Goal: Book appointment/travel/reservation

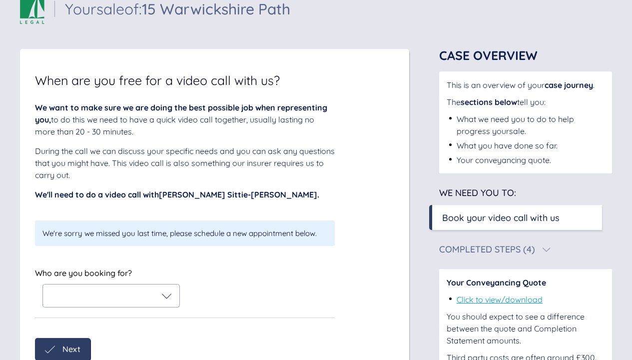
scroll to position [76, 0]
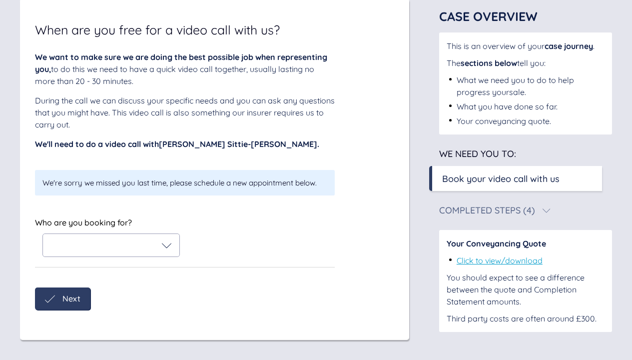
click at [149, 249] on div at bounding box center [110, 245] width 121 height 10
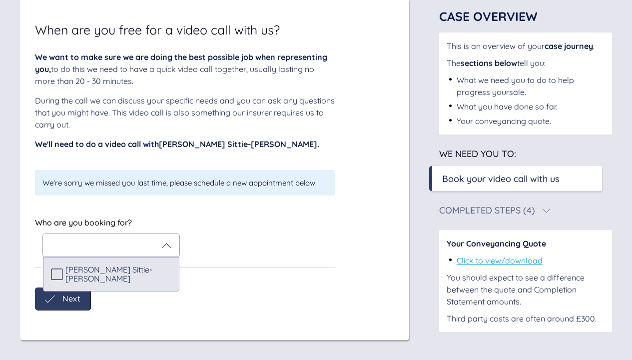
click at [97, 275] on span "[PERSON_NAME] Sittie-[PERSON_NAME]" at bounding box center [118, 274] width 106 height 18
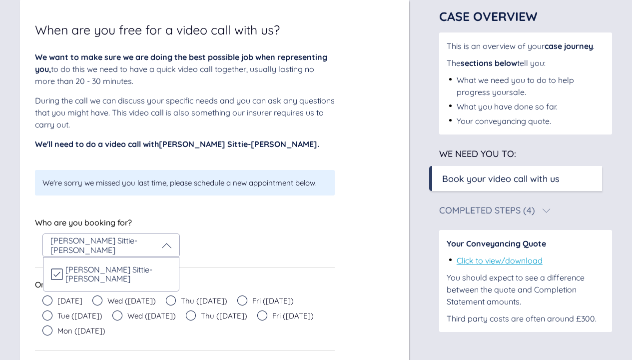
click at [64, 297] on span "[DATE]" at bounding box center [69, 300] width 25 height 7
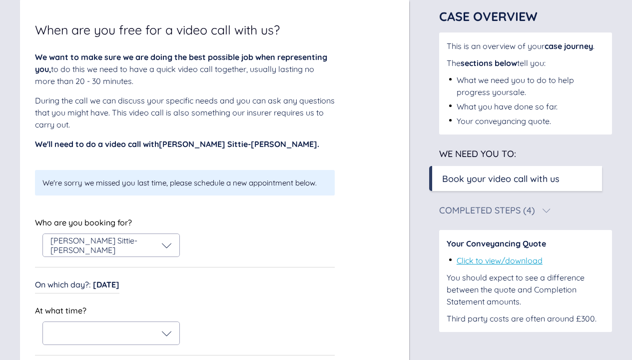
scroll to position [149, 0]
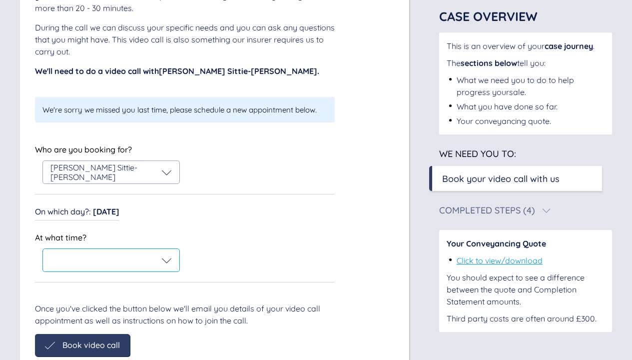
click at [151, 256] on div at bounding box center [110, 260] width 121 height 10
click at [164, 260] on icon at bounding box center [167, 260] width 10 height 10
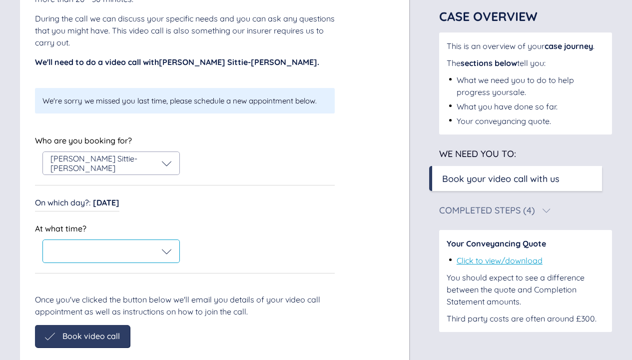
scroll to position [172, 0]
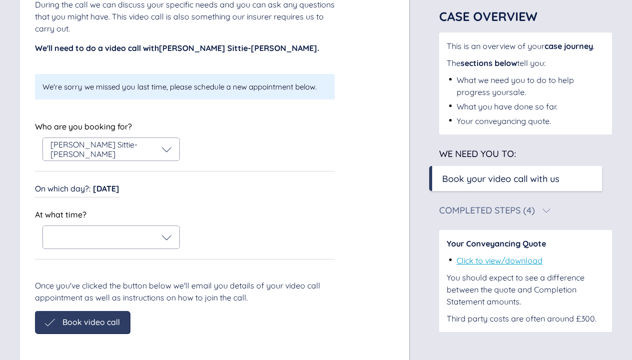
click at [112, 190] on span "[DATE]" at bounding box center [106, 188] width 26 height 10
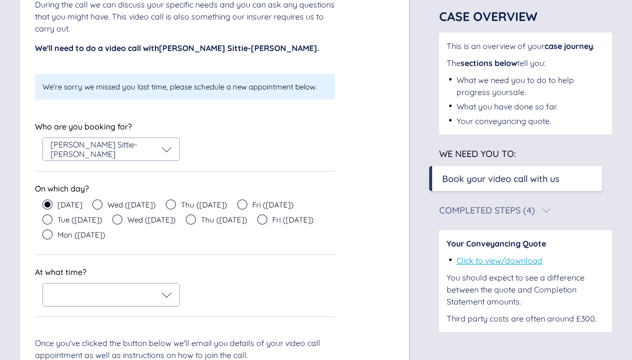
click at [115, 202] on div "Wed ([DATE])" at bounding box center [123, 204] width 63 height 10
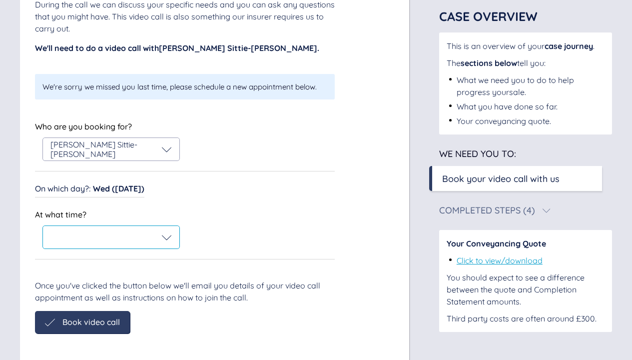
click at [126, 229] on div at bounding box center [111, 237] width 136 height 22
click at [140, 195] on div "On which day? : Wed ([DATE]) On which day? : Wed ([DATE])" at bounding box center [89, 189] width 109 height 15
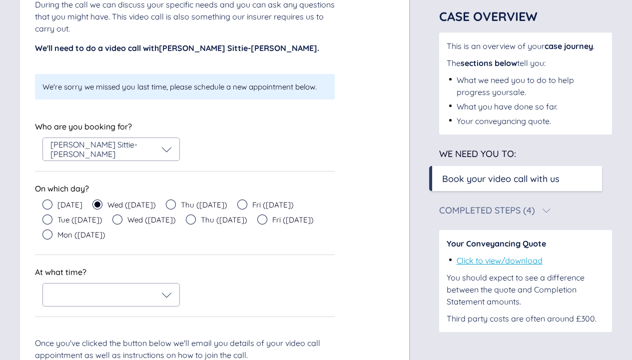
click at [208, 205] on span "Thu ([DATE])" at bounding box center [204, 204] width 46 height 7
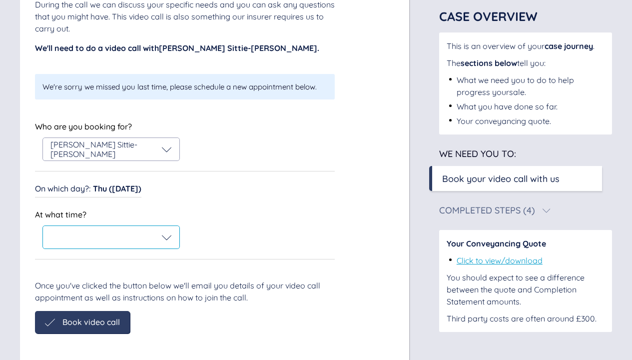
click at [152, 245] on div at bounding box center [111, 237] width 136 height 22
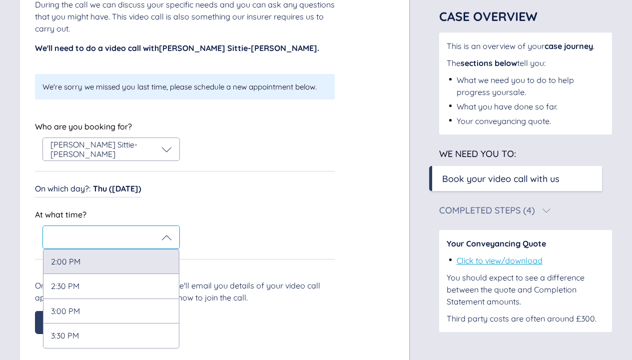
click at [129, 257] on div "2:00 PM" at bounding box center [111, 261] width 136 height 24
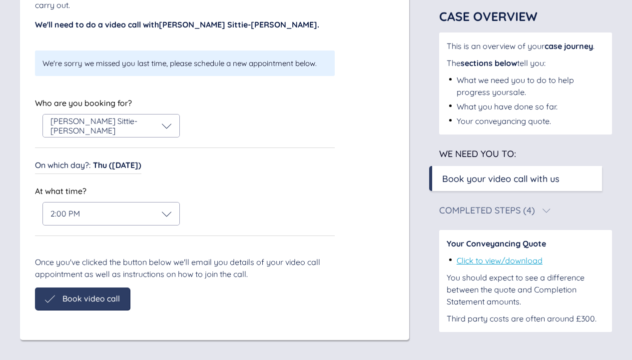
scroll to position [160, 0]
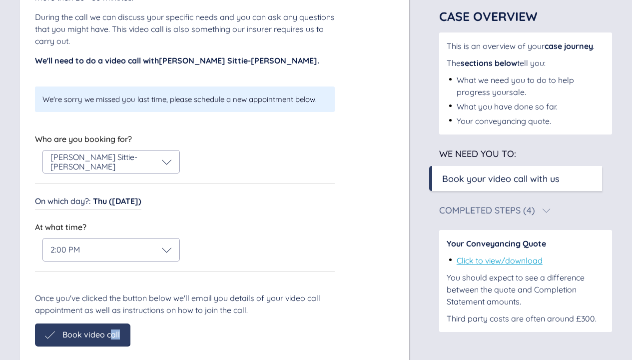
click at [110, 330] on span "Book video call" at bounding box center [90, 334] width 57 height 9
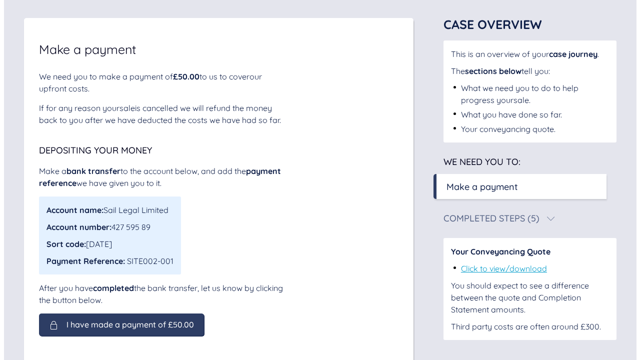
scroll to position [68, 0]
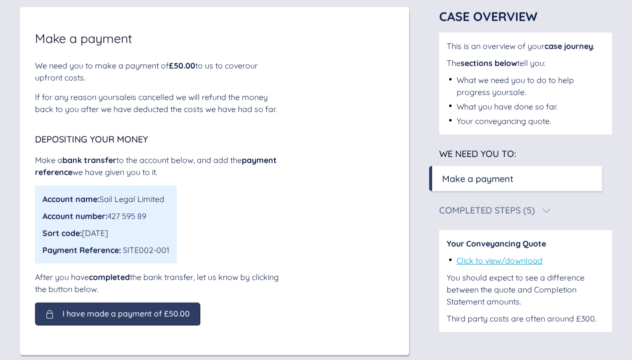
click at [103, 313] on span "I have made a payment of £50.00" at bounding box center [125, 313] width 127 height 9
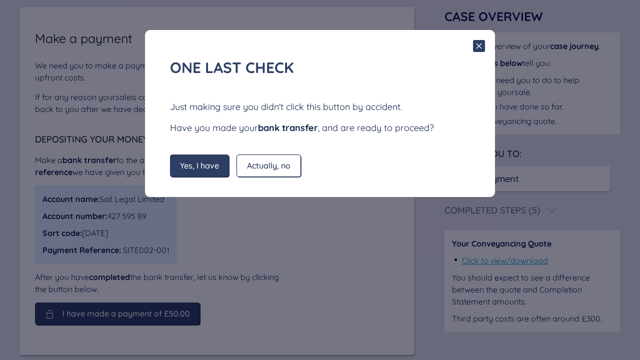
click at [188, 158] on div "Yes, I have" at bounding box center [199, 165] width 59 height 22
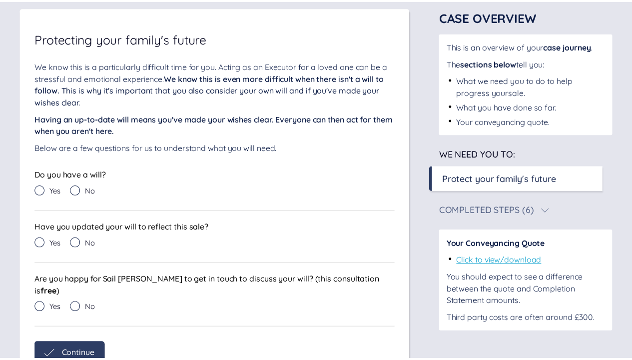
scroll to position [57, 0]
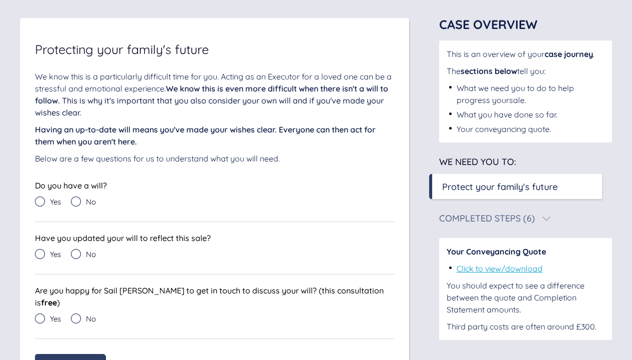
click at [82, 198] on div "No" at bounding box center [83, 201] width 25 height 10
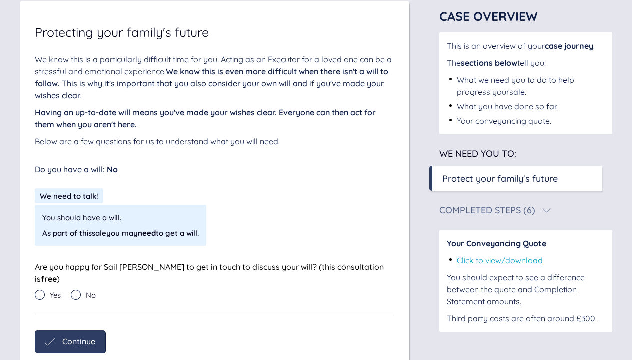
scroll to position [105, 0]
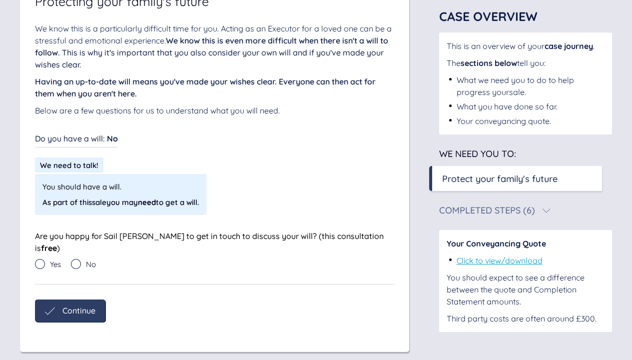
click at [256, 201] on div "You should have a will. As part of this sale you may need to get a will." at bounding box center [160, 194] width 250 height 41
click at [92, 171] on div "We need to talk!" at bounding box center [69, 164] width 68 height 15
click at [43, 259] on icon at bounding box center [40, 264] width 10 height 10
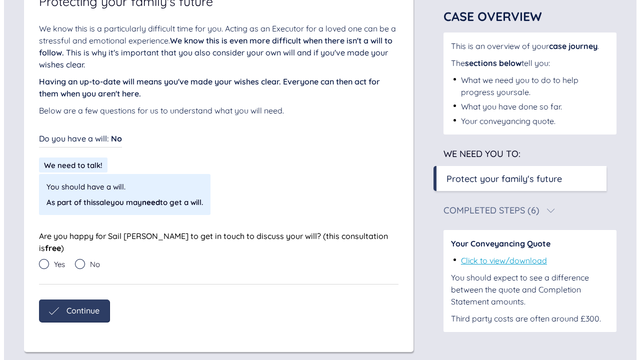
scroll to position [78, 0]
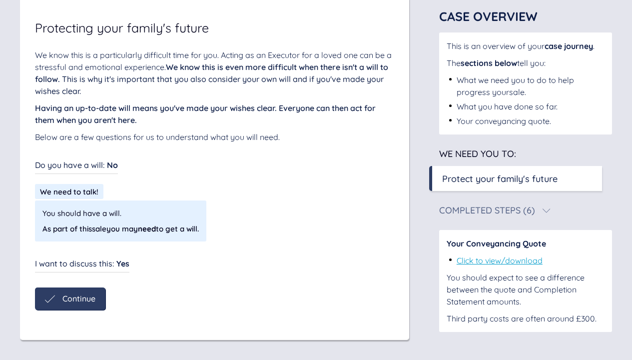
click at [119, 265] on span "Yes" at bounding box center [122, 263] width 13 height 10
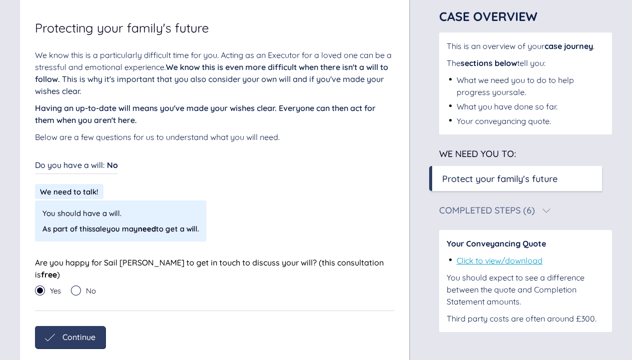
click at [88, 287] on span "No" at bounding box center [91, 290] width 10 height 7
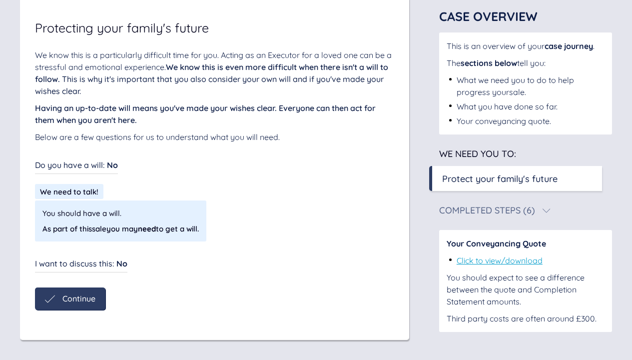
click at [82, 306] on div "Continue" at bounding box center [70, 298] width 70 height 22
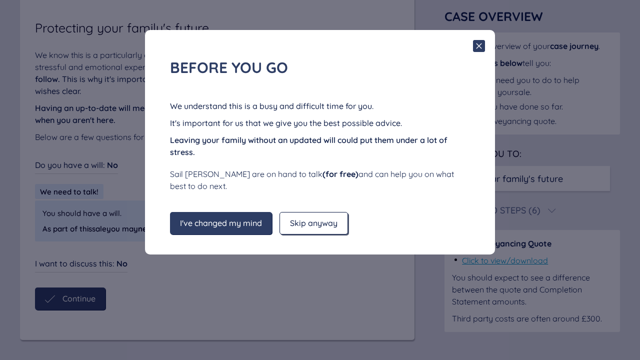
click at [337, 224] on span "Skip anyway" at bounding box center [313, 222] width 47 height 9
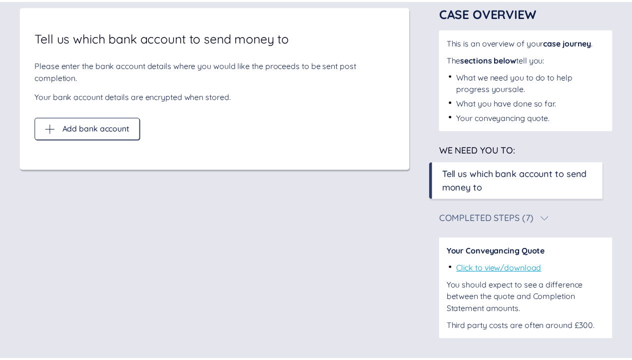
scroll to position [57, 0]
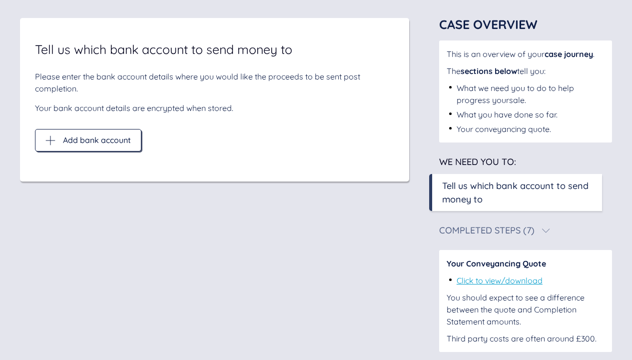
click at [99, 146] on div "Add bank account" at bounding box center [88, 140] width 106 height 22
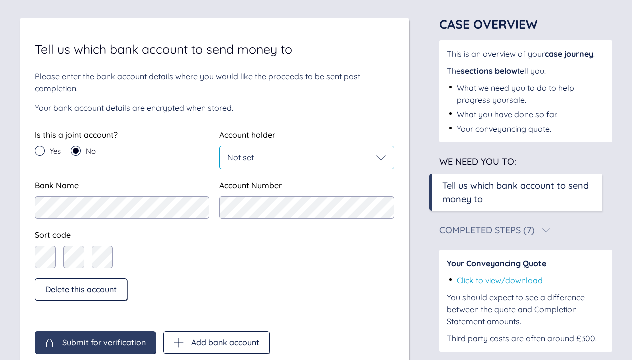
click at [264, 150] on div "Not set" at bounding box center [306, 157] width 173 height 22
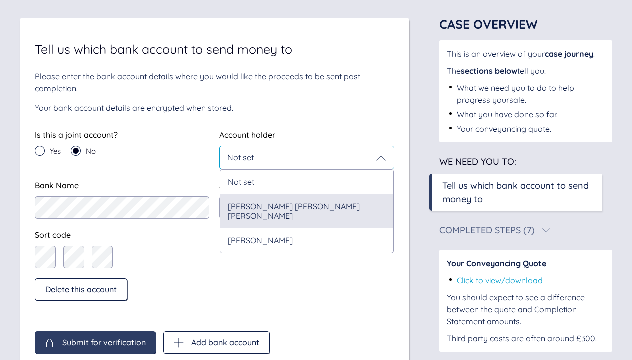
click at [272, 208] on div "[PERSON_NAME] [PERSON_NAME] [PERSON_NAME]" at bounding box center [306, 211] width 173 height 34
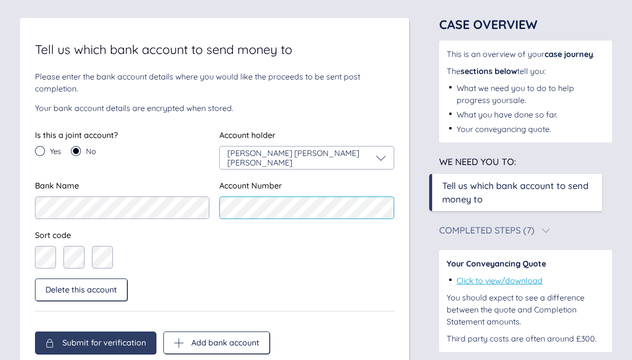
scroll to position [101, 0]
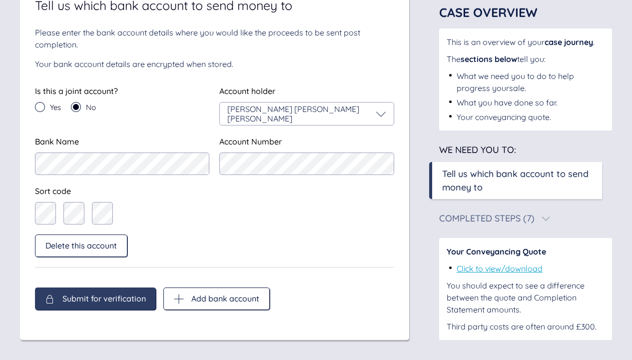
click at [99, 296] on span "Submit for verification" at bounding box center [103, 298] width 83 height 9
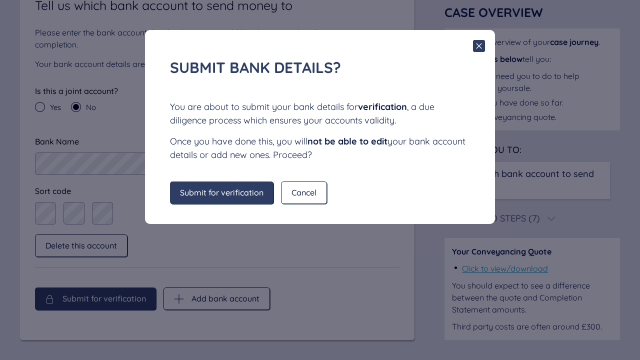
click at [250, 195] on span "Submit for verification" at bounding box center [221, 192] width 83 height 9
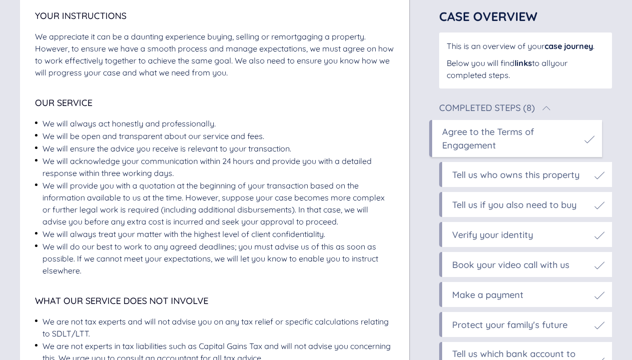
scroll to position [0, 0]
